Goal: Find specific page/section: Find specific page/section

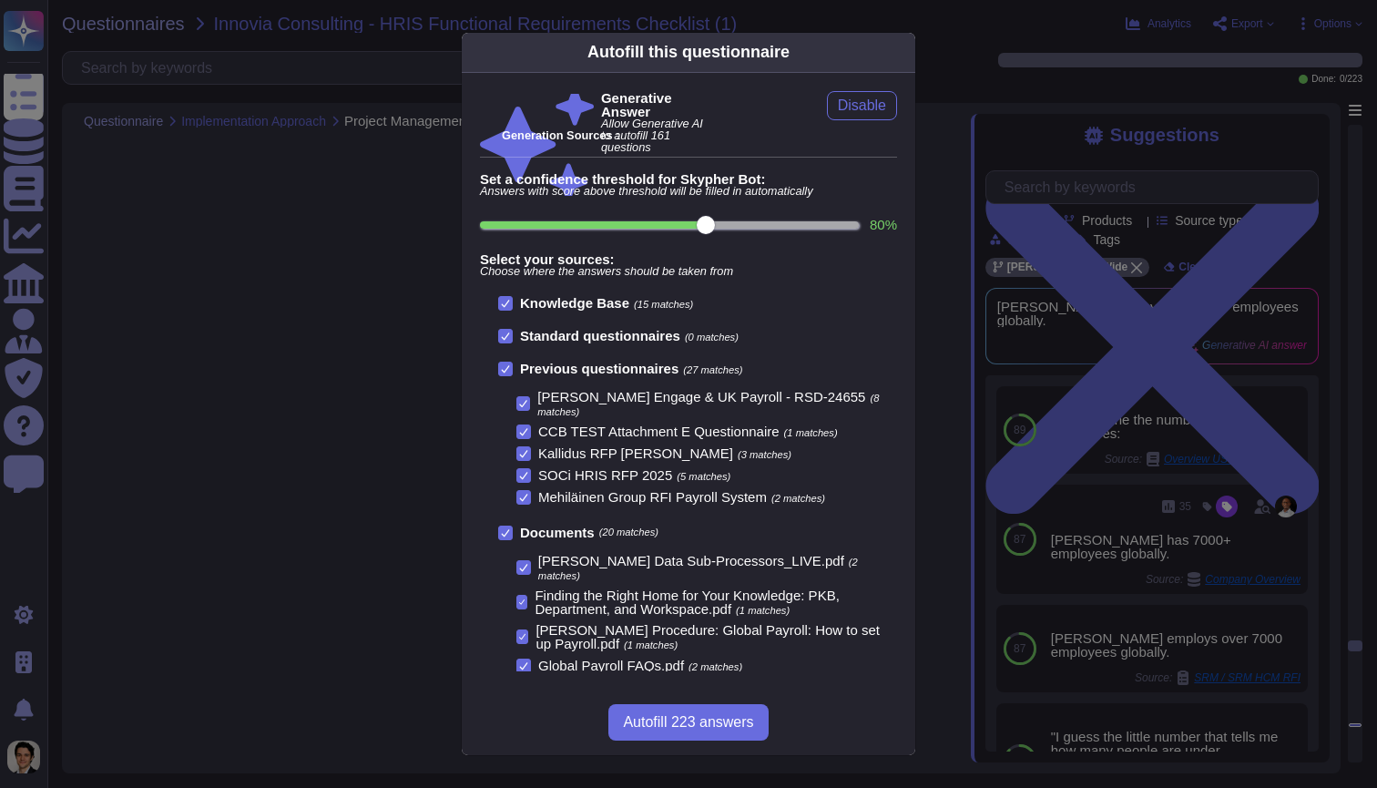
scroll to position [34246, 0]
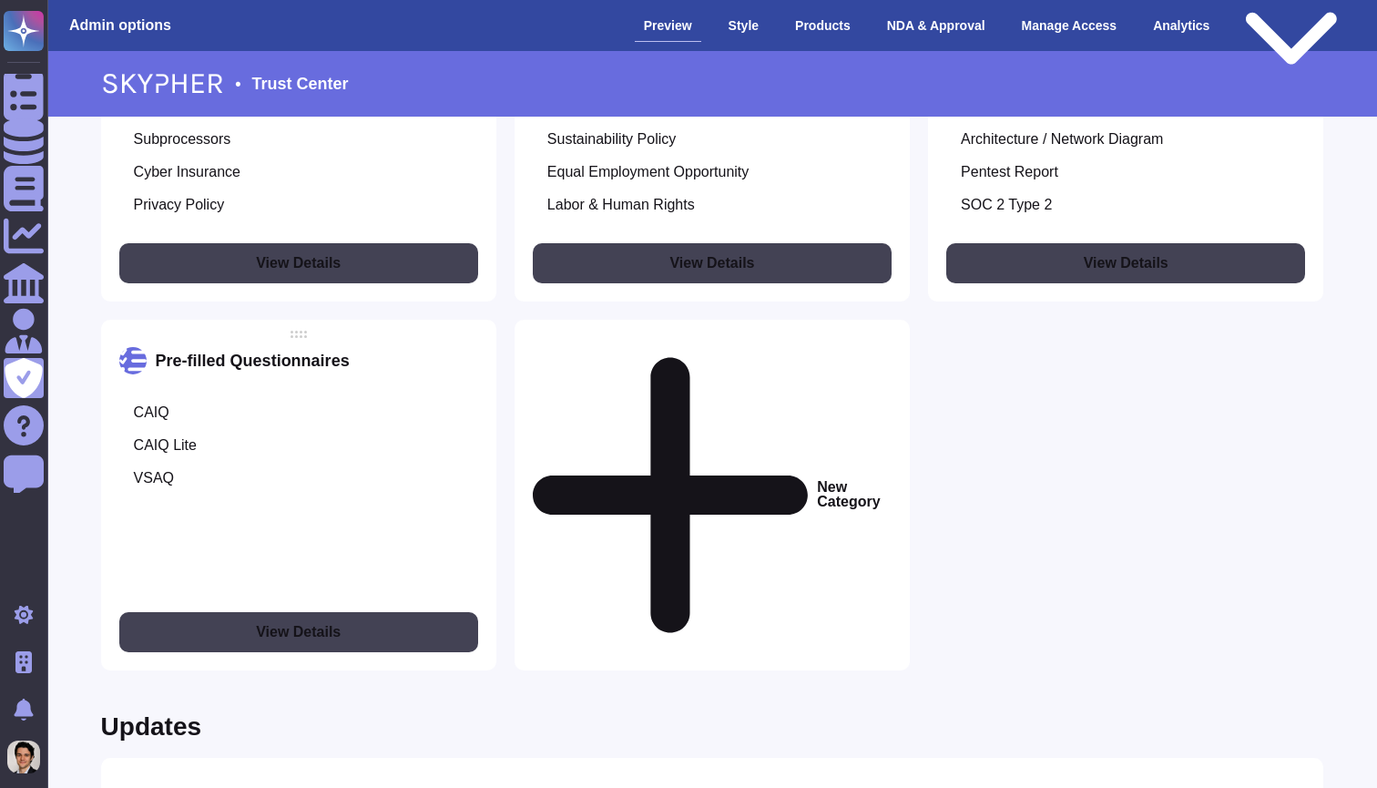
scroll to position [1903, 0]
